Goal: Task Accomplishment & Management: Manage account settings

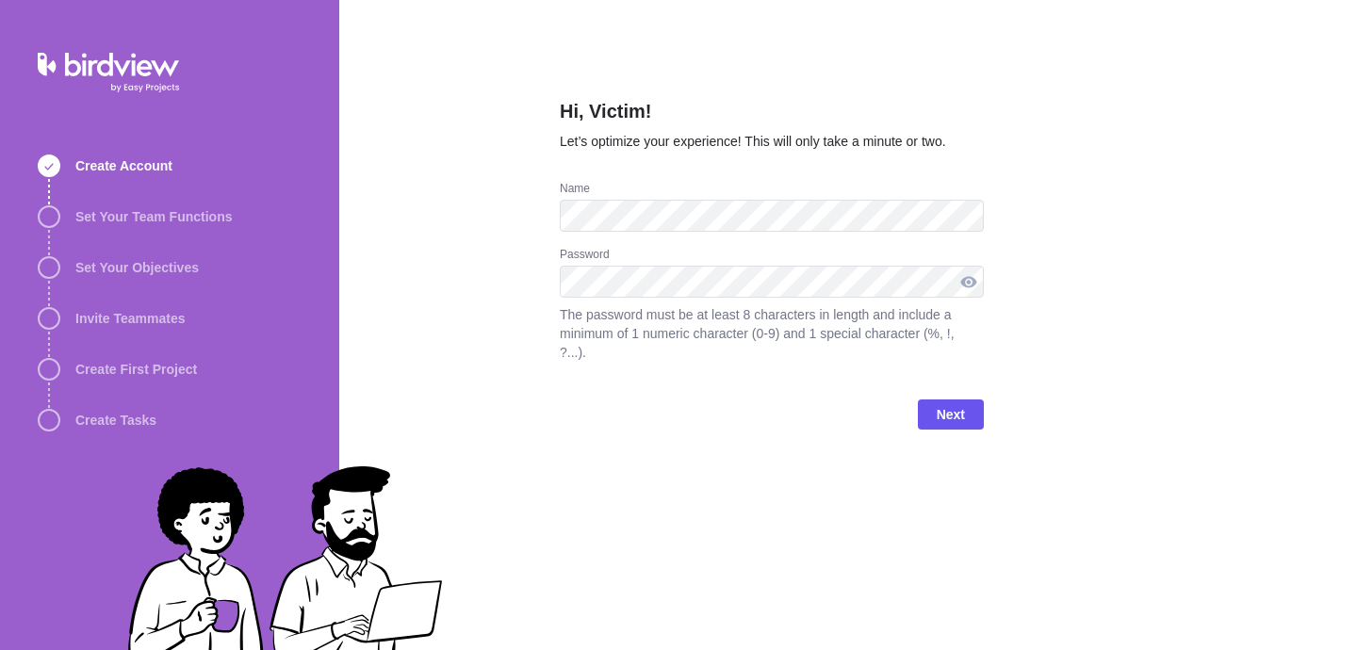
click at [969, 273] on div at bounding box center [968, 282] width 30 height 32
click at [969, 285] on div at bounding box center [968, 282] width 30 height 32
click at [937, 412] on span "Next" at bounding box center [951, 414] width 28 height 23
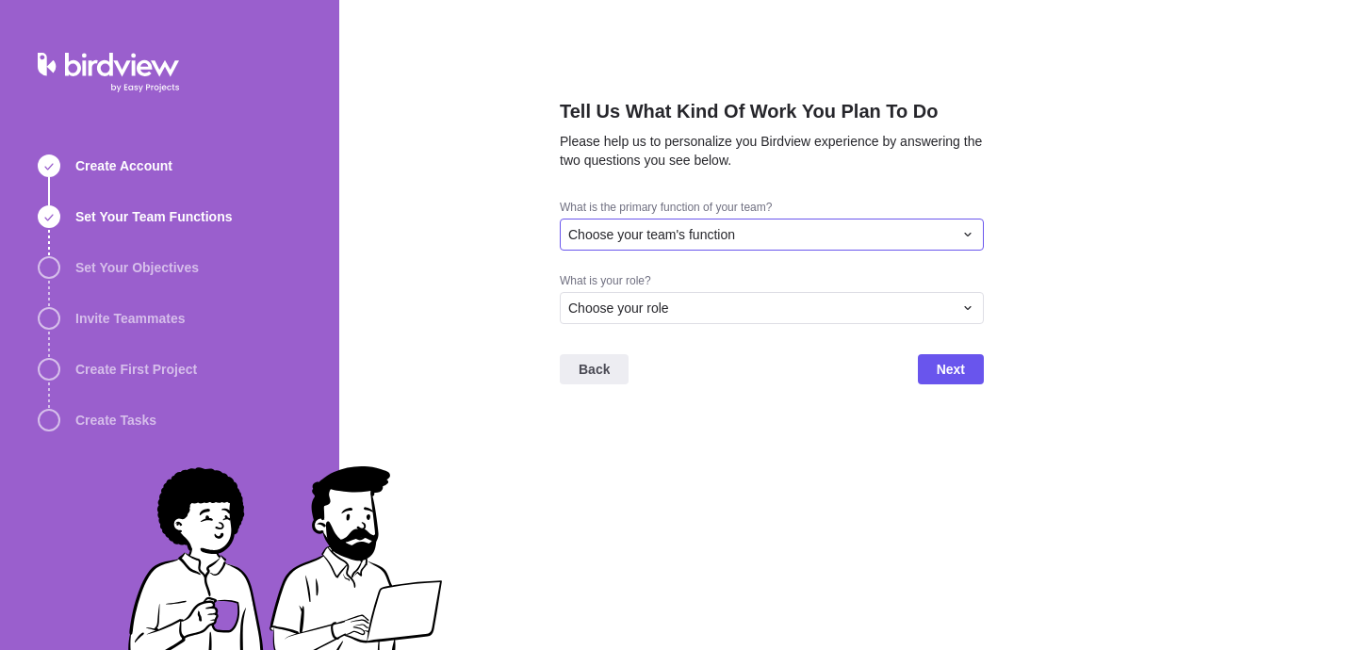
click at [823, 239] on div "Choose your team's function" at bounding box center [760, 234] width 384 height 19
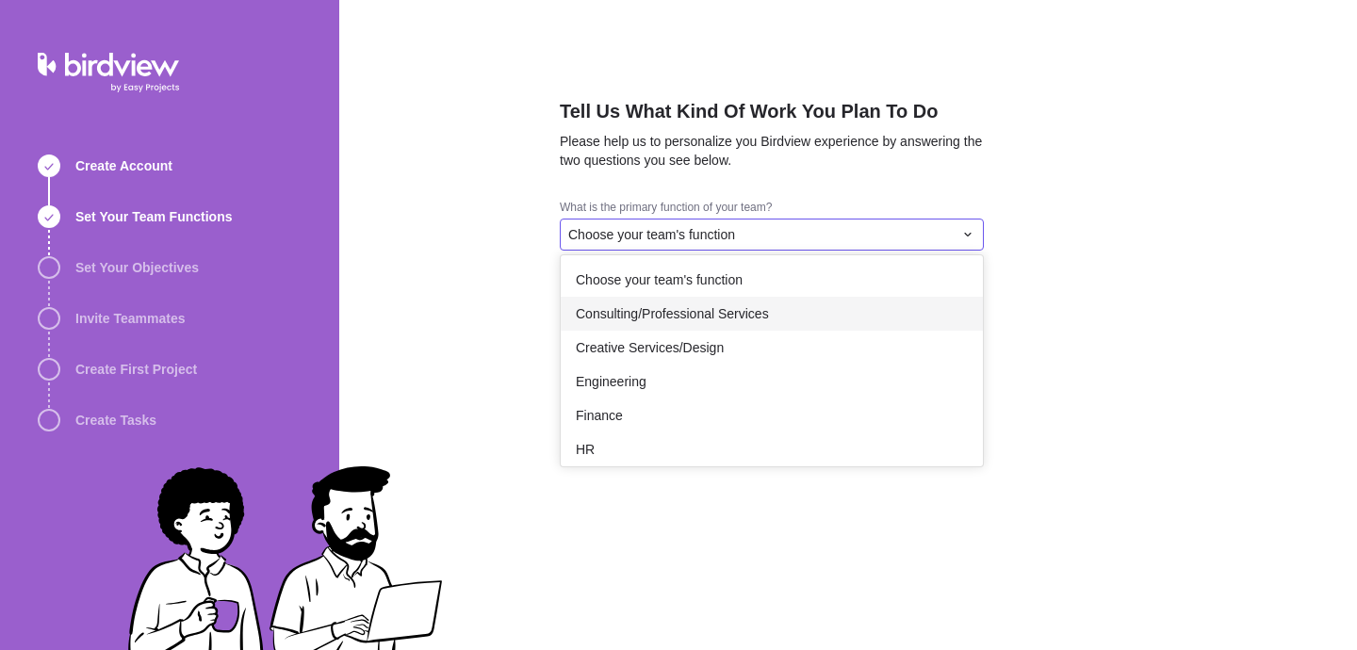
click at [760, 319] on span "Consulting/Professional Services" at bounding box center [672, 313] width 193 height 19
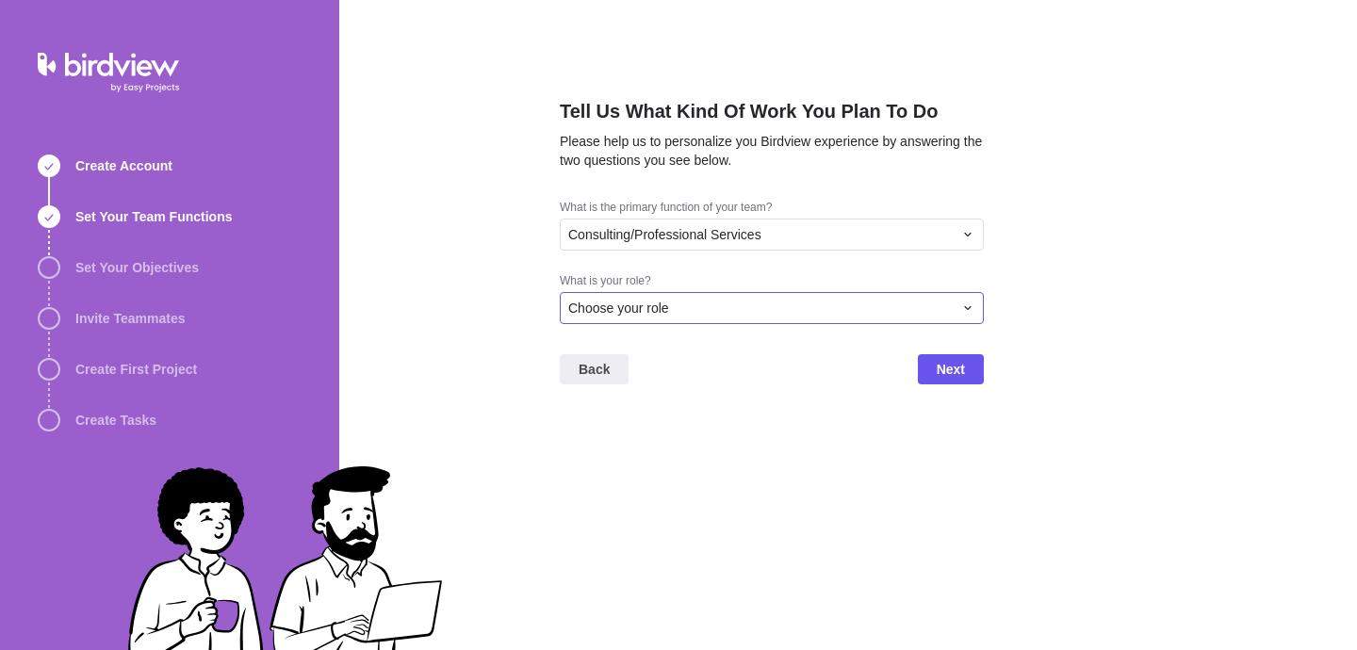
click at [773, 315] on div "Choose your role" at bounding box center [760, 308] width 384 height 19
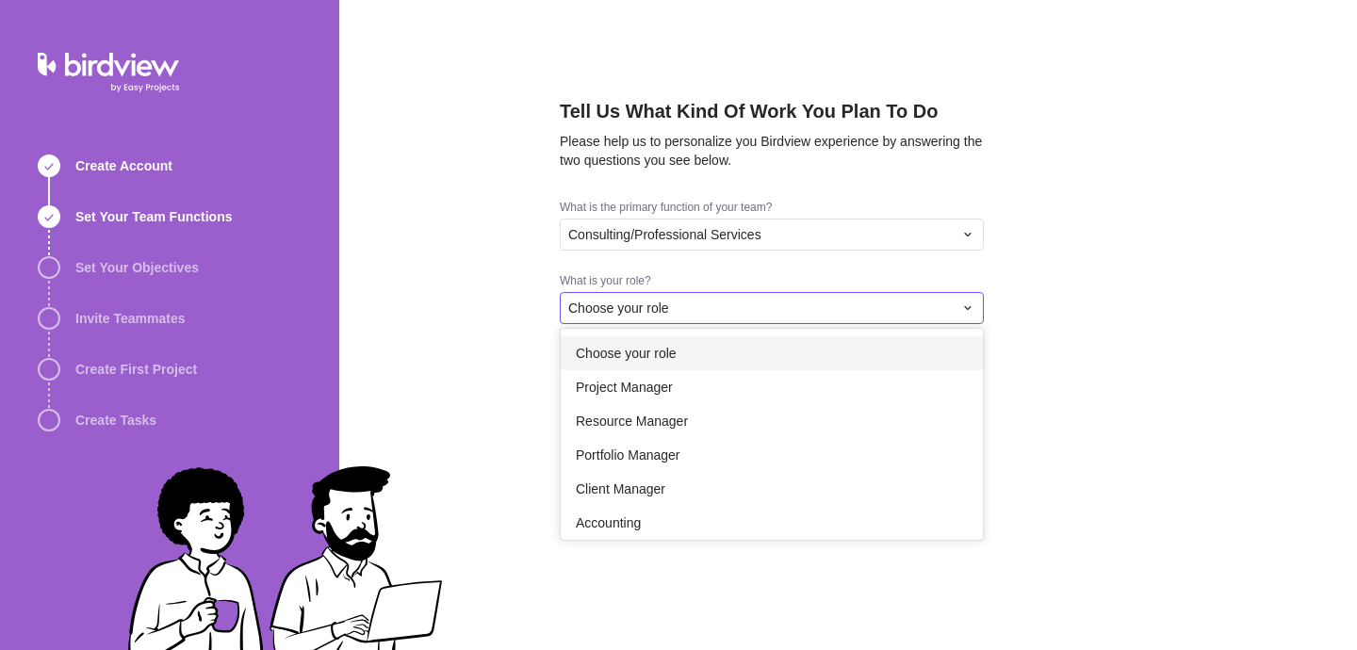
click at [758, 350] on div "Choose your role" at bounding box center [772, 353] width 422 height 34
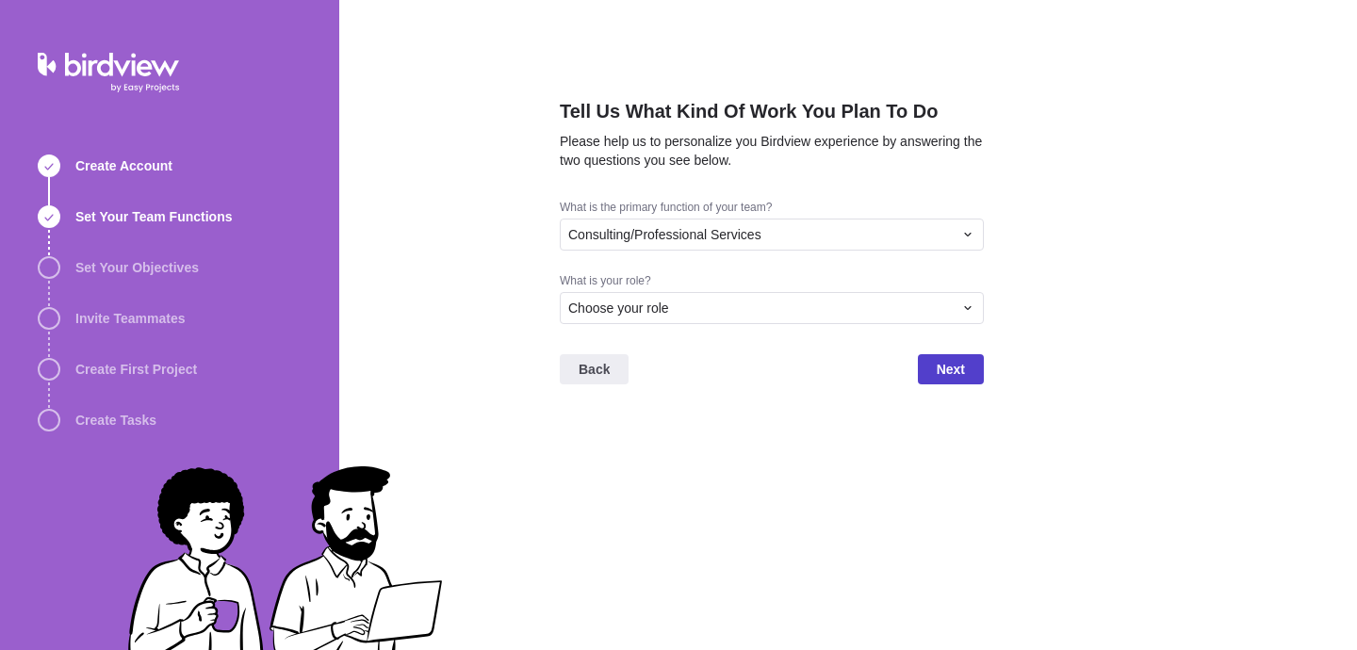
click at [938, 368] on span "Next" at bounding box center [951, 369] width 28 height 23
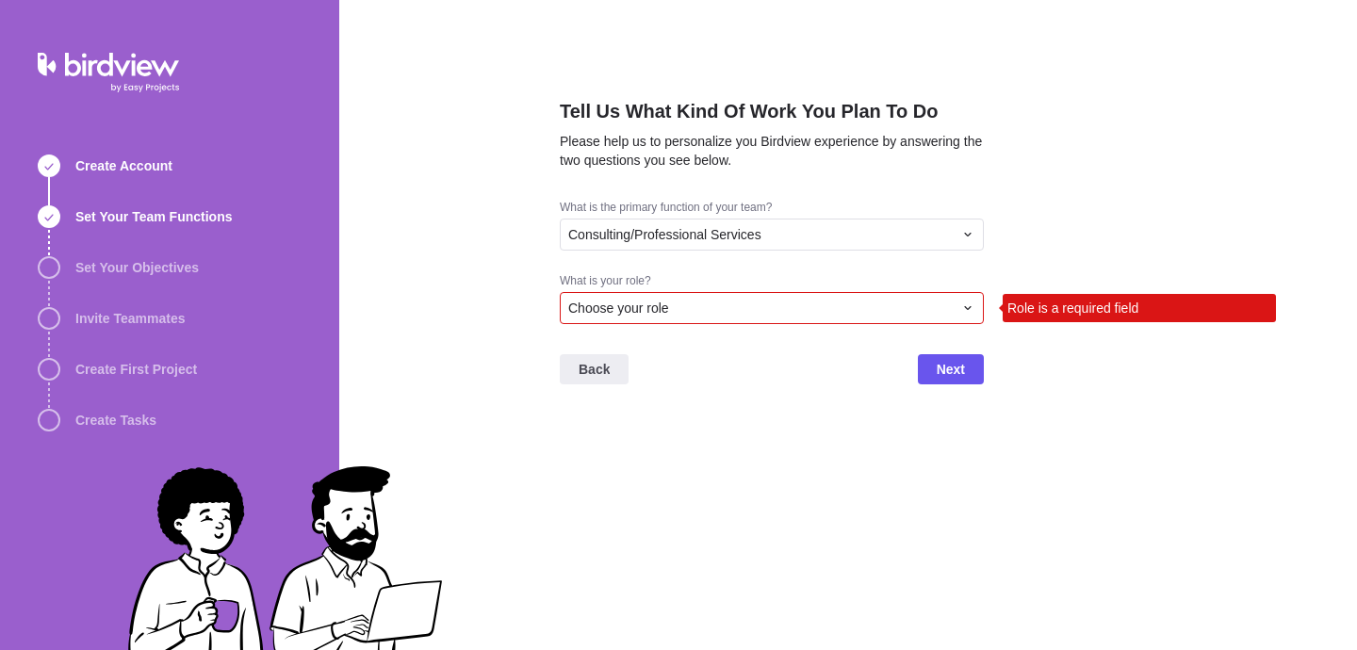
click at [937, 319] on div "Choose your role" at bounding box center [772, 308] width 424 height 32
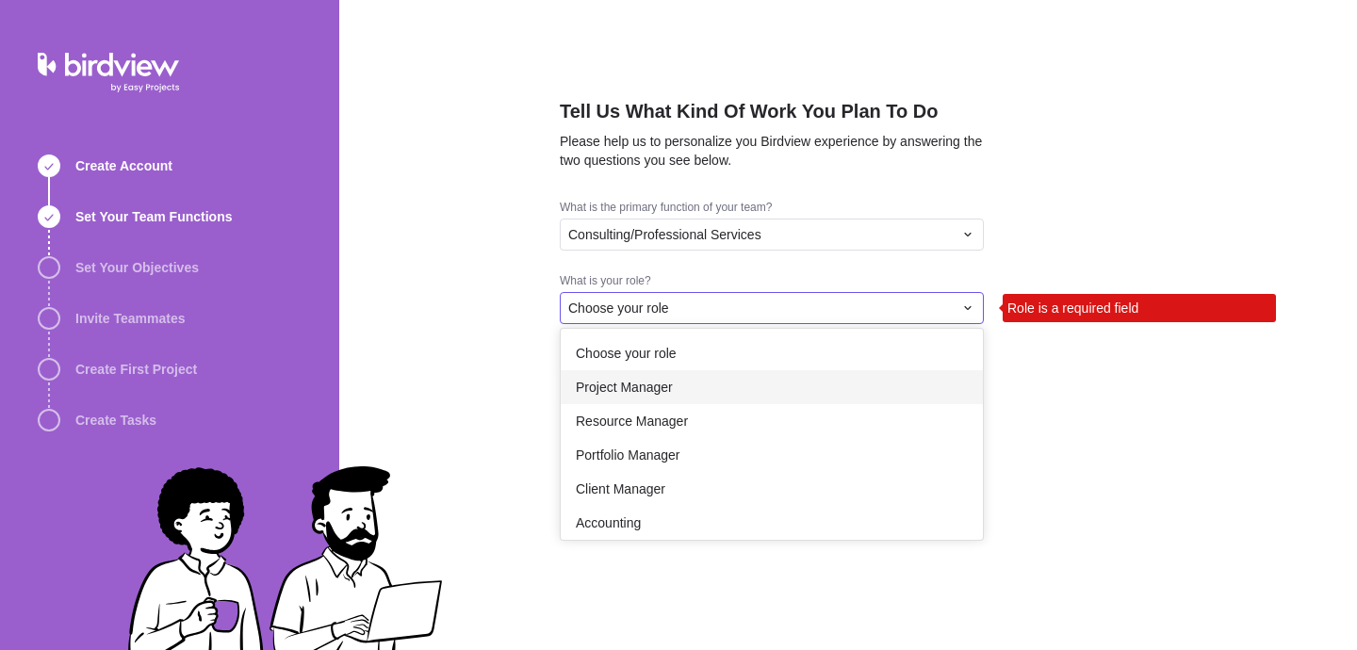
click at [806, 386] on div "Project Manager" at bounding box center [772, 387] width 422 height 34
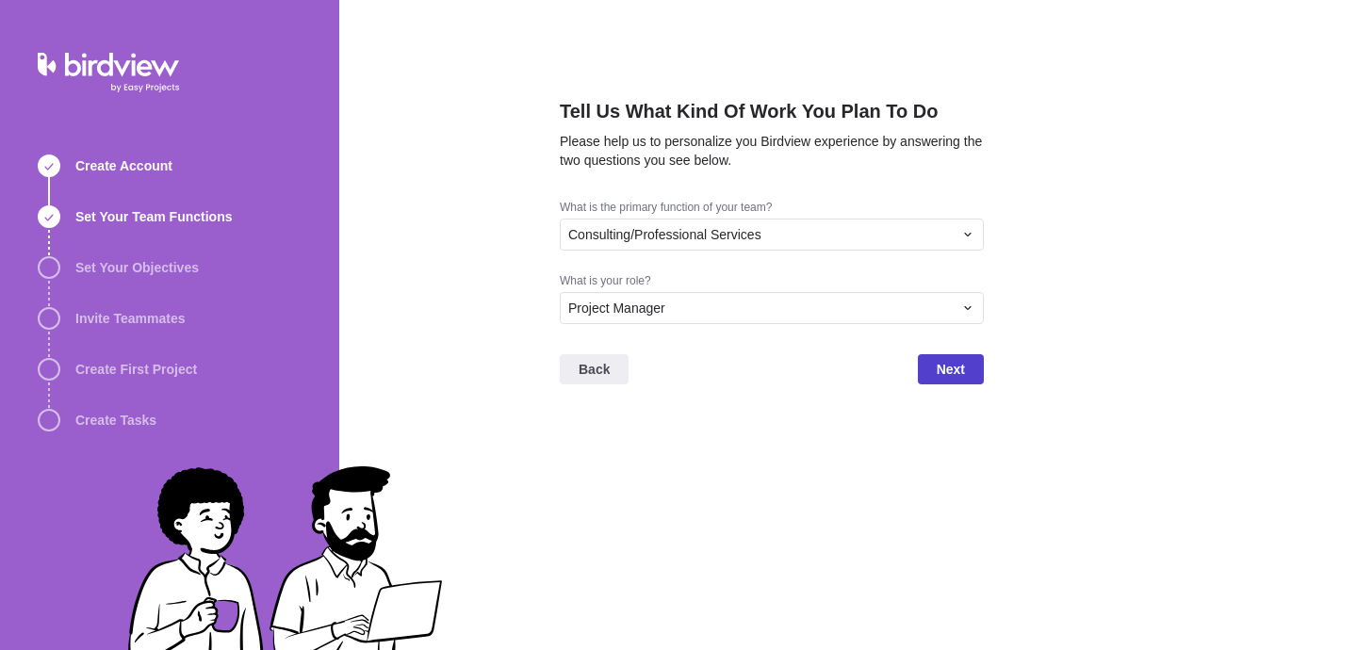
click at [945, 372] on span "Next" at bounding box center [951, 369] width 28 height 23
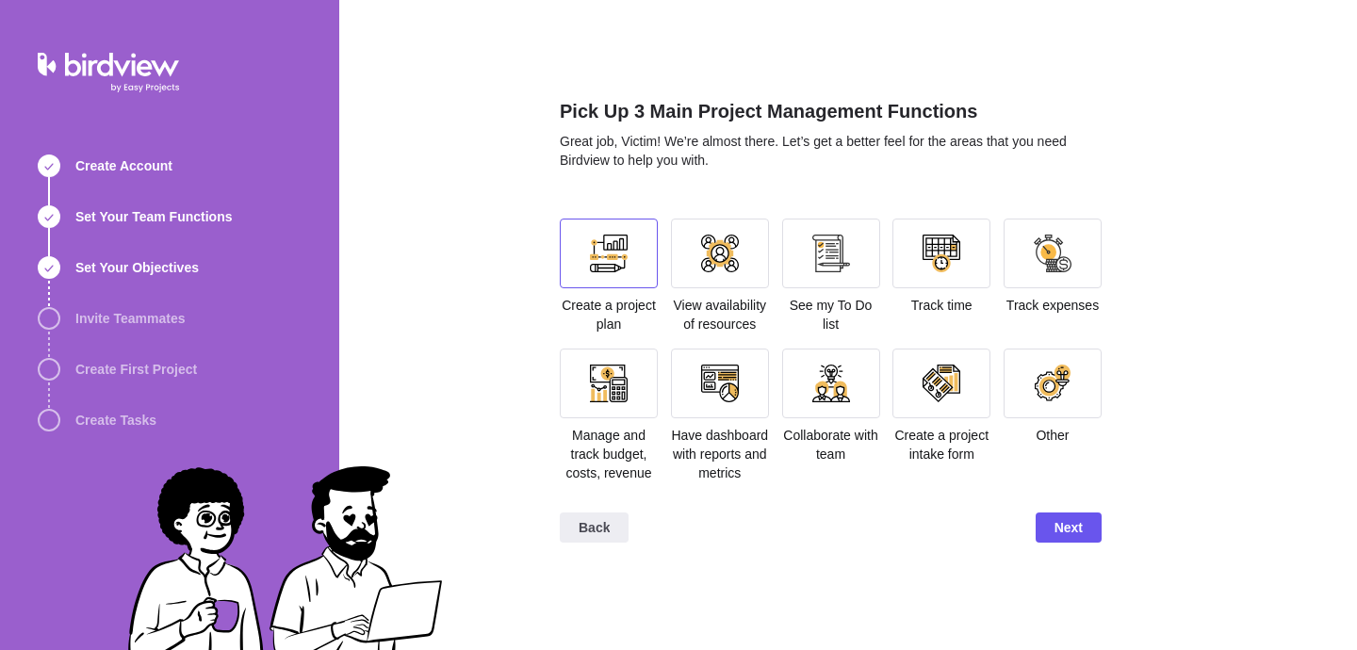
click at [622, 262] on div at bounding box center [609, 254] width 38 height 38
click at [701, 265] on div at bounding box center [720, 254] width 38 height 38
click at [798, 265] on div at bounding box center [831, 254] width 98 height 70
click at [826, 403] on div at bounding box center [831, 384] width 98 height 70
click at [938, 388] on div at bounding box center [941, 384] width 38 height 38
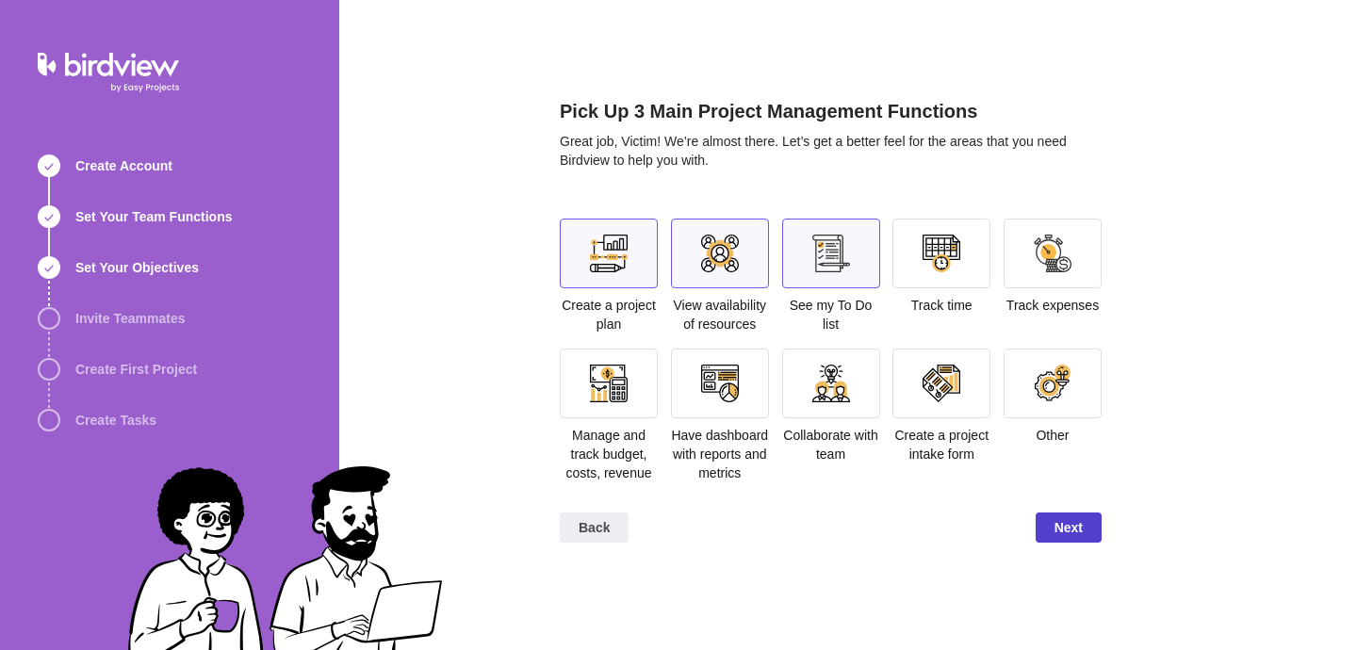
click at [1057, 539] on span "Next" at bounding box center [1068, 527] width 28 height 23
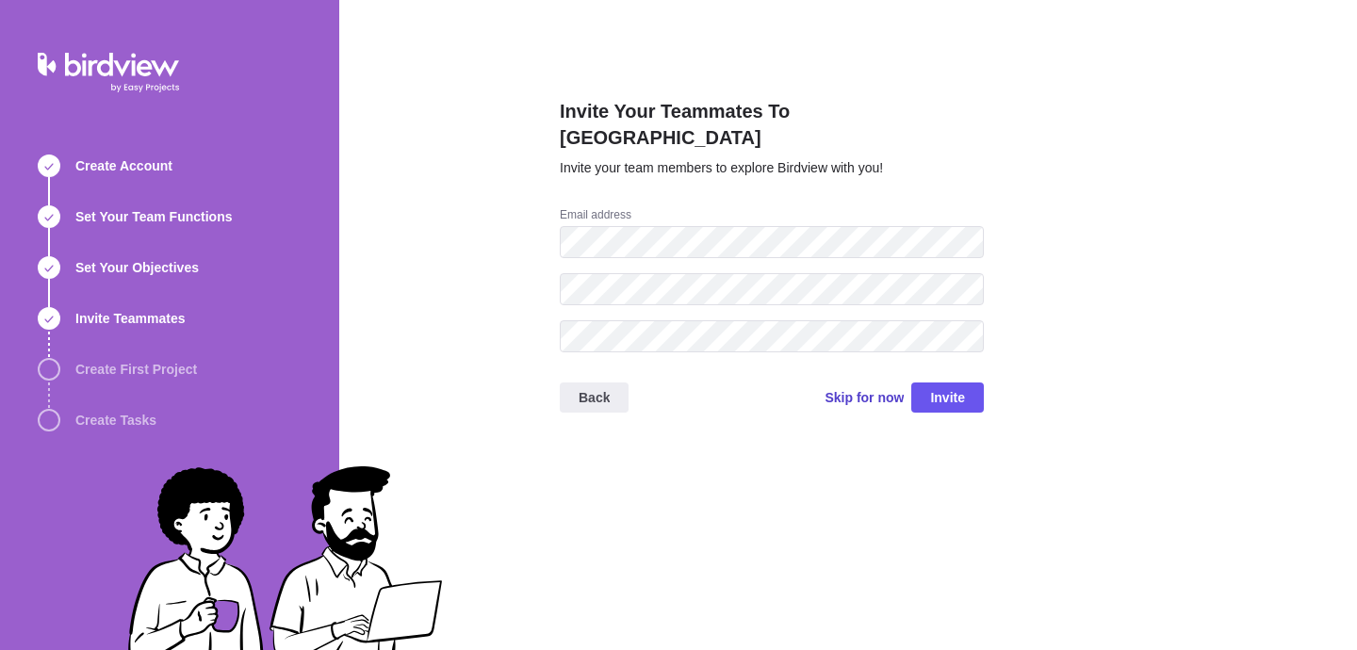
click at [835, 388] on span "Skip for now" at bounding box center [863, 397] width 79 height 19
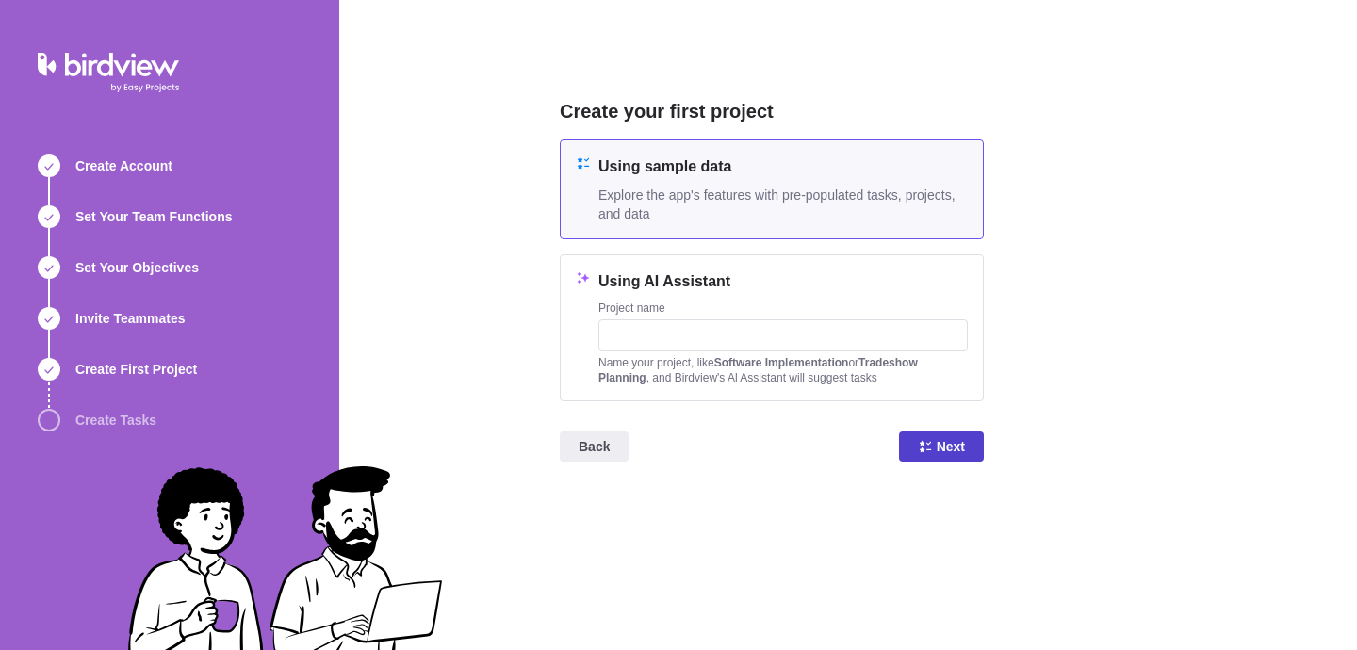
click at [950, 443] on span "Next" at bounding box center [951, 446] width 28 height 23
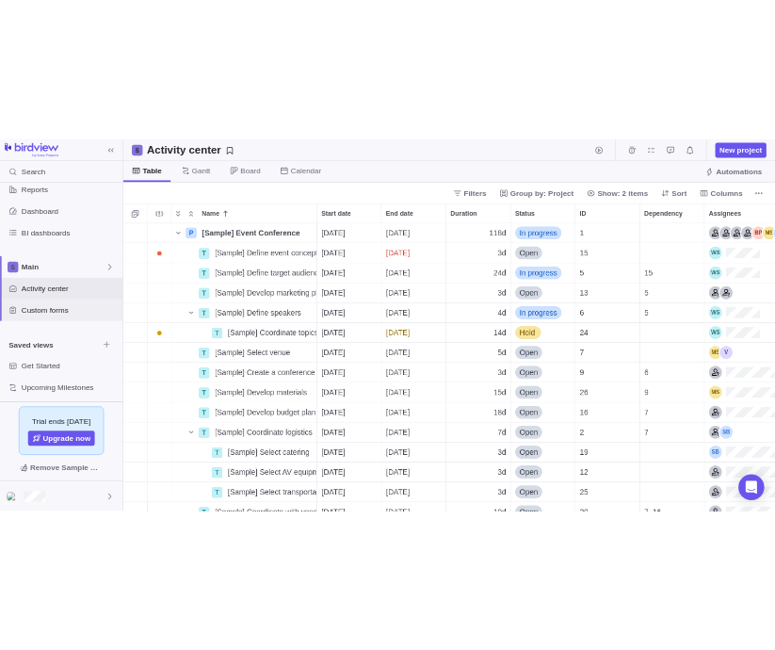
scroll to position [106, 0]
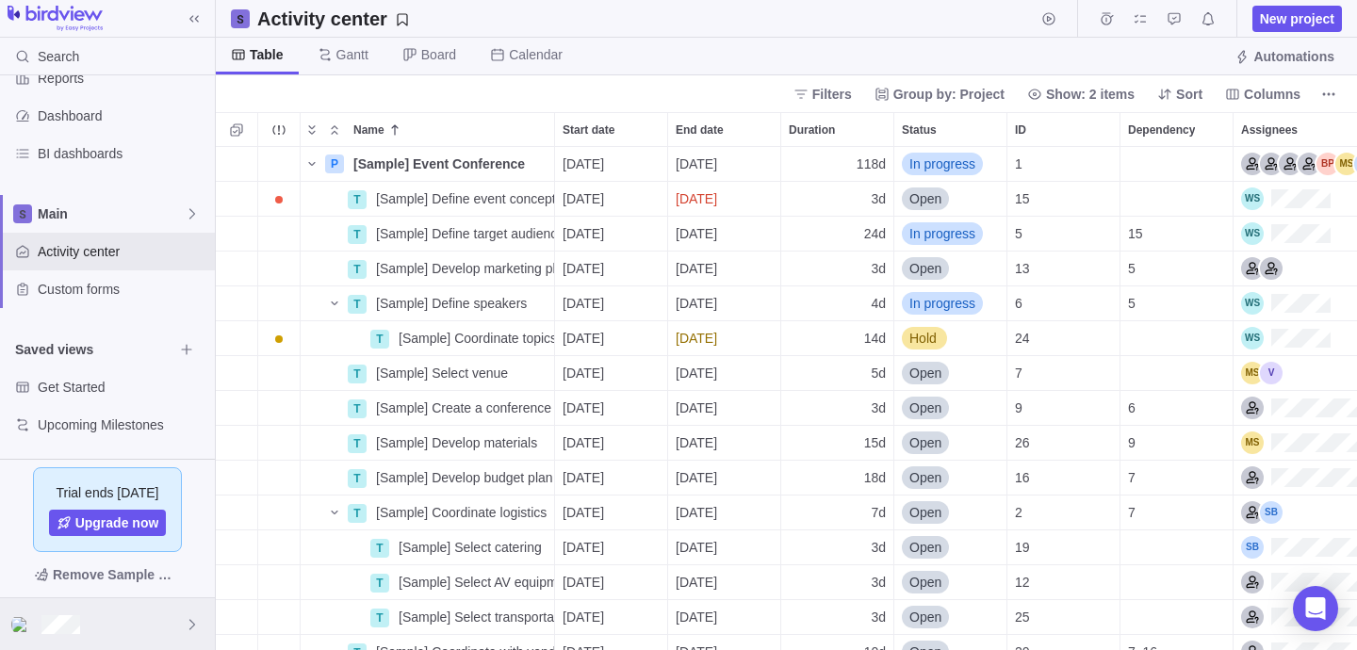
click at [172, 618] on div at bounding box center [107, 624] width 215 height 52
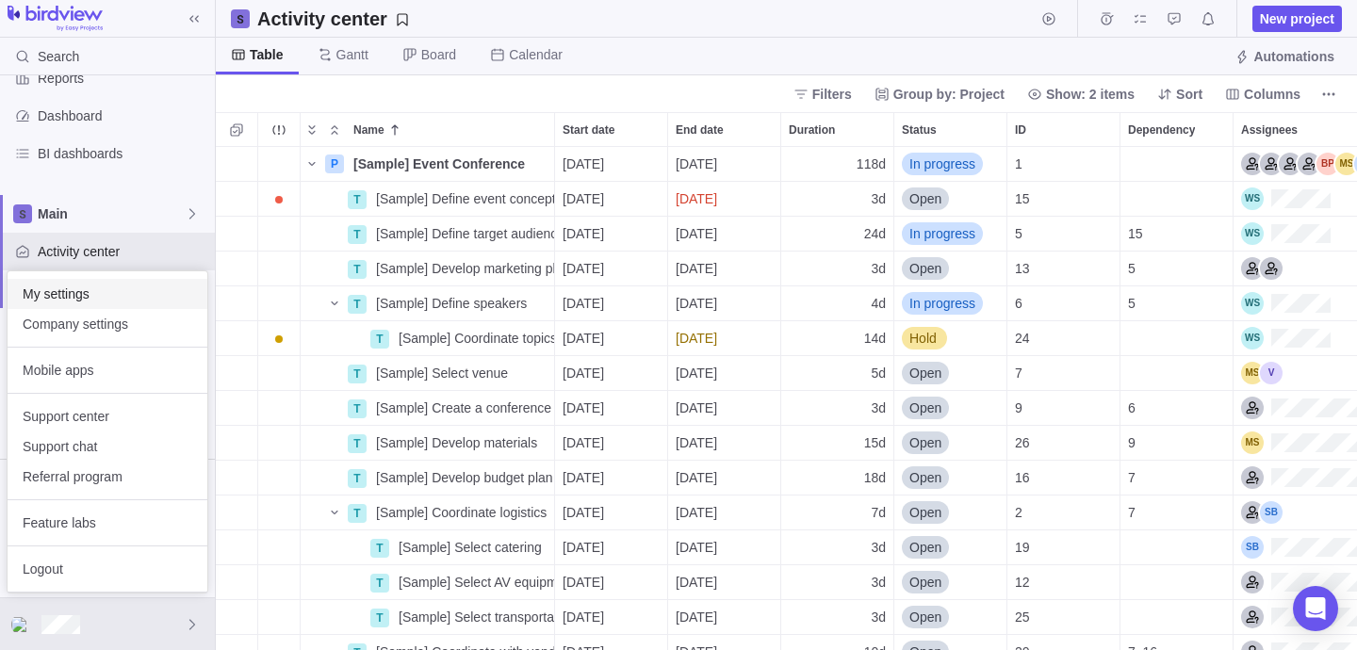
click at [116, 296] on span "My settings" at bounding box center [108, 294] width 170 height 19
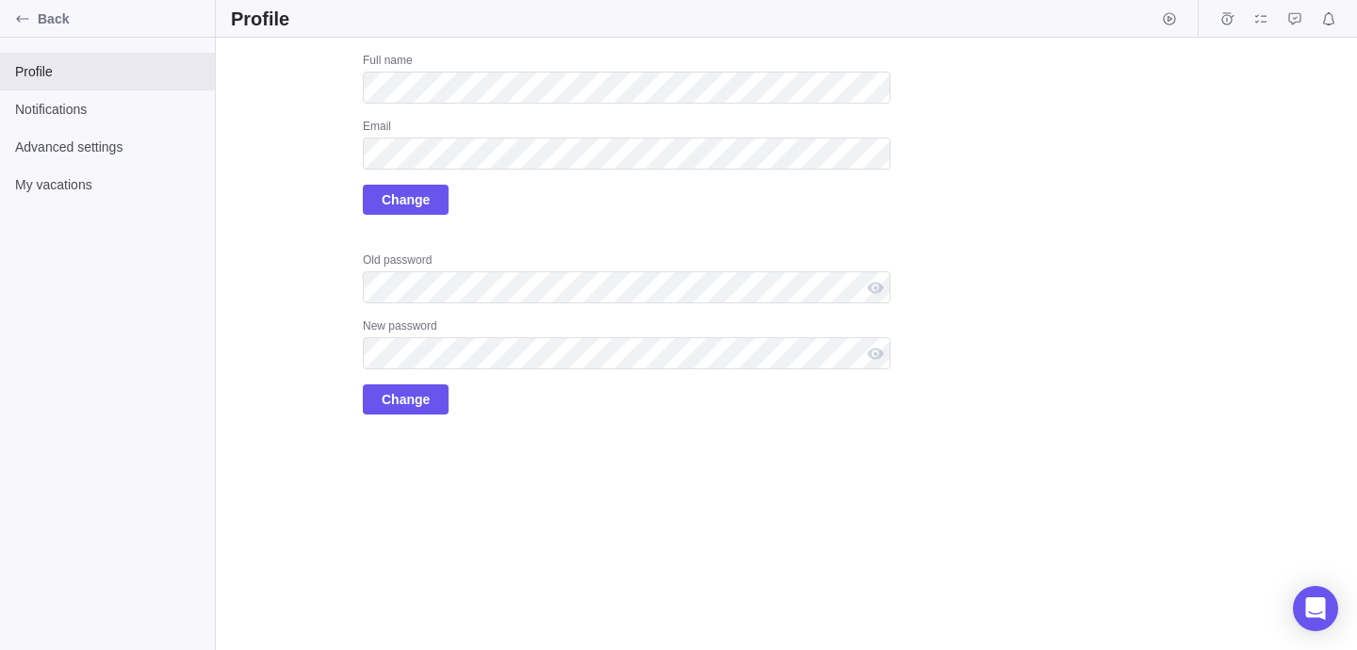
click at [749, 212] on div "Full name Email Change" at bounding box center [627, 134] width 528 height 162
click at [348, 155] on div "Upload Full name Email Change Old password New password Change" at bounding box center [561, 234] width 660 height 362
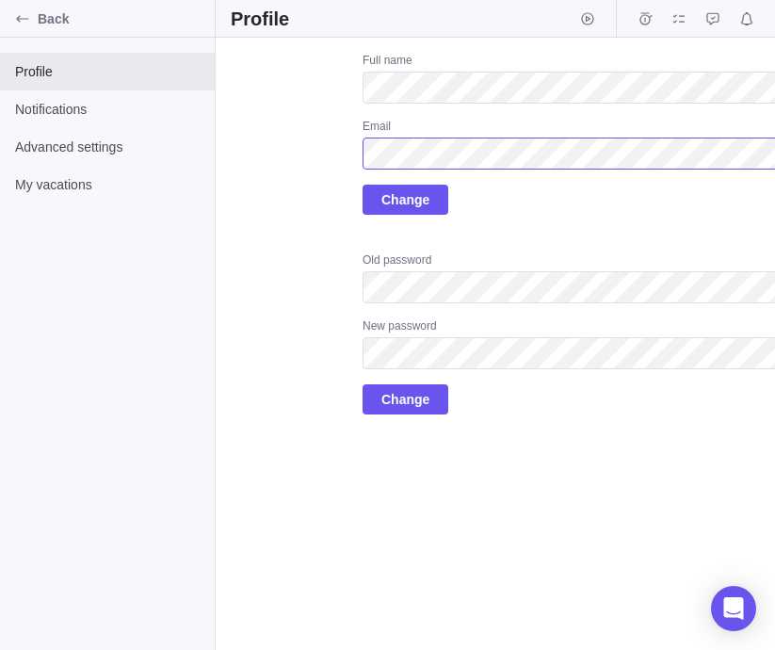
click at [287, 155] on div "Upload Full name Email Change Old password New password Change" at bounding box center [561, 234] width 660 height 362
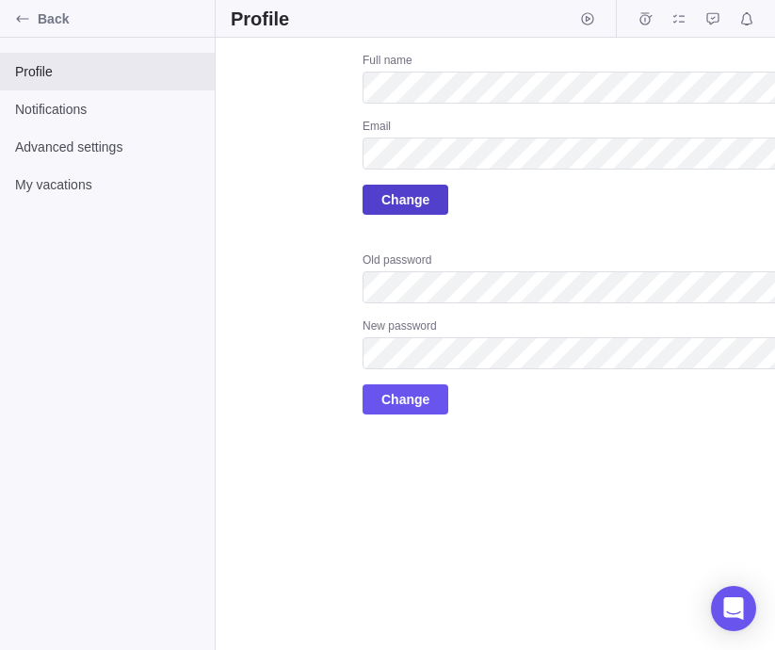
click at [381, 202] on span "Change" at bounding box center [406, 200] width 86 height 30
